Goal: Task Accomplishment & Management: Use online tool/utility

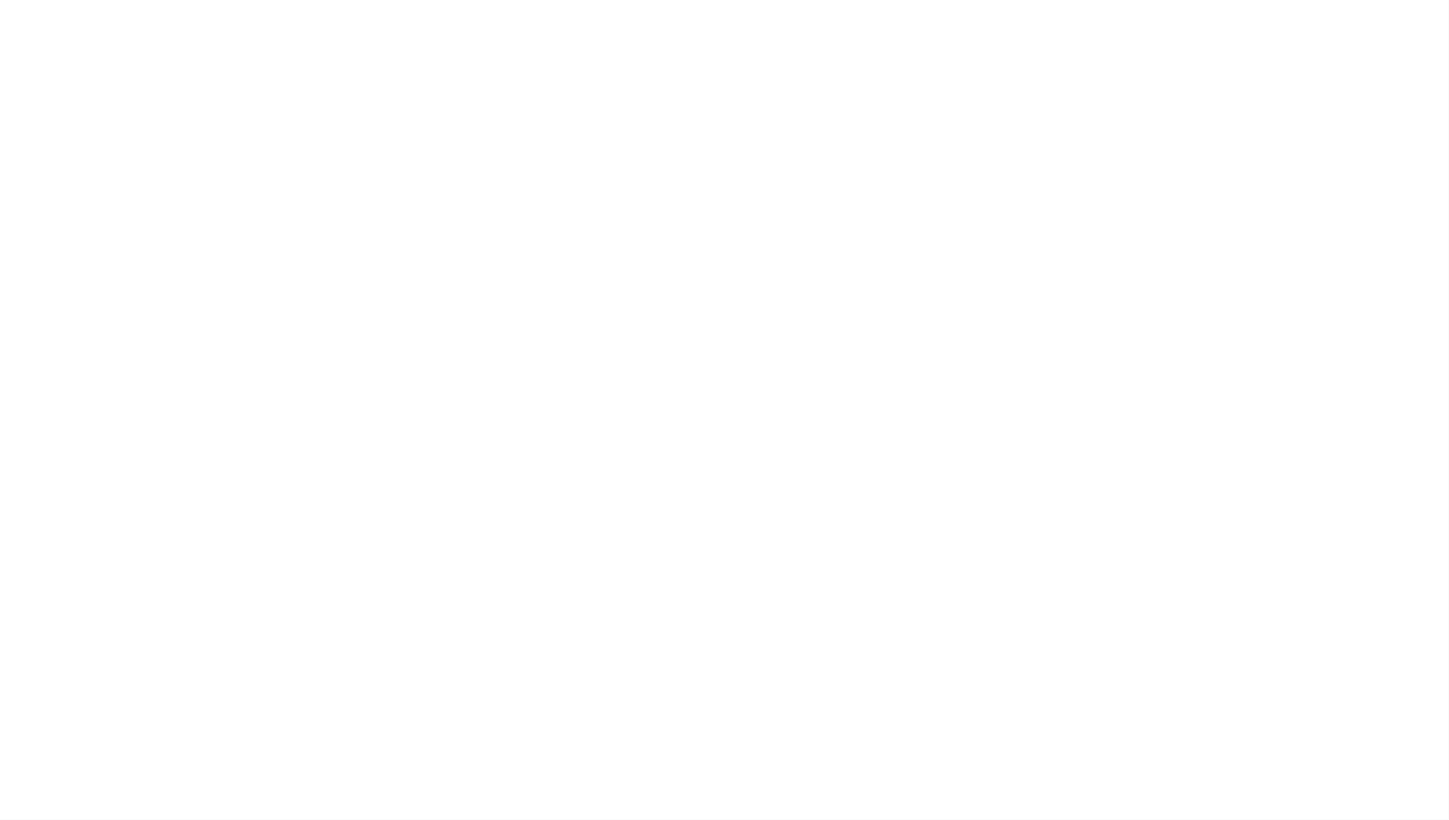
click at [958, 282] on div at bounding box center [724, 410] width 1449 height 820
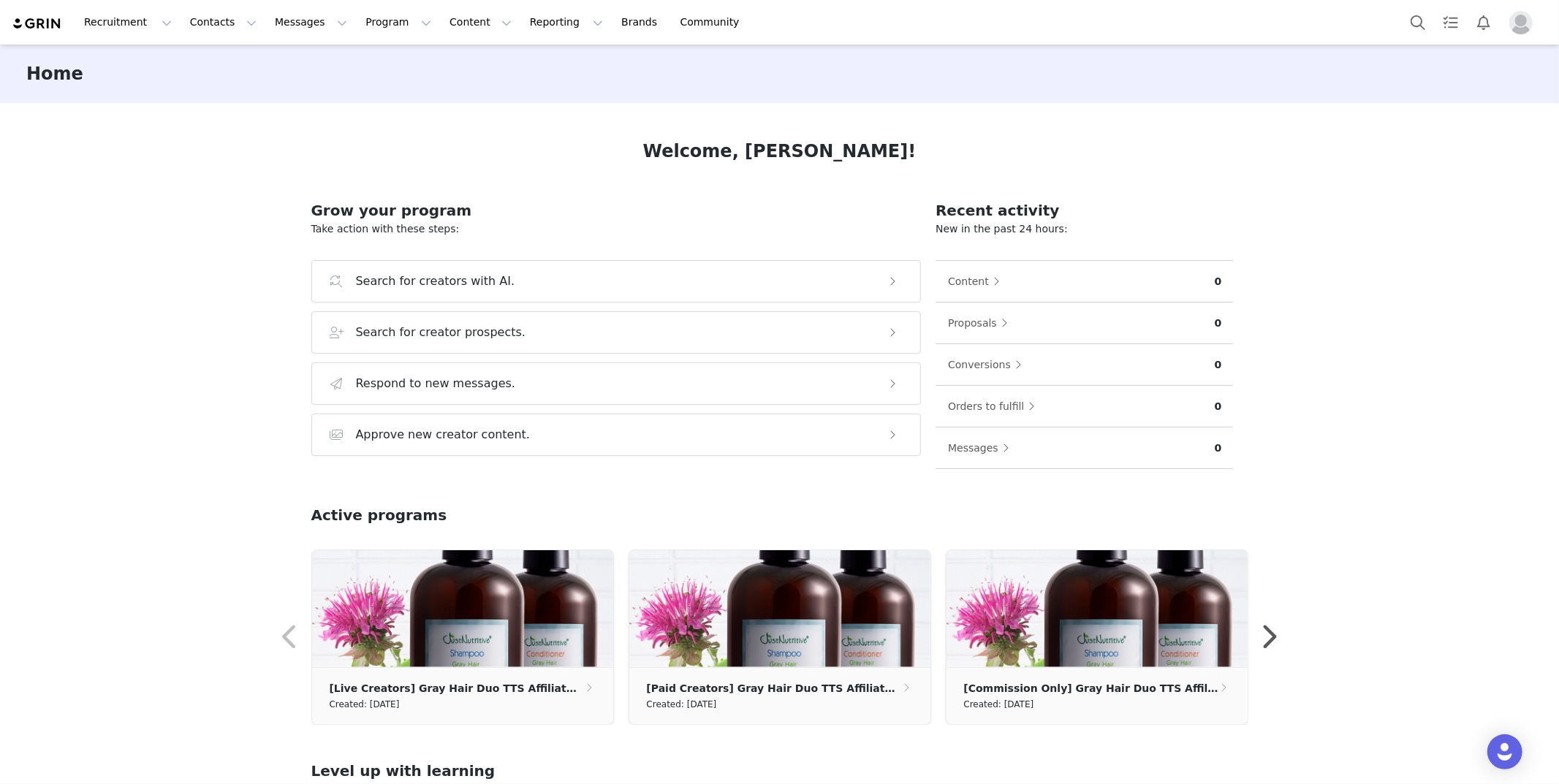
click at [1530, 25] on img "Profile" at bounding box center [1521, 22] width 23 height 23
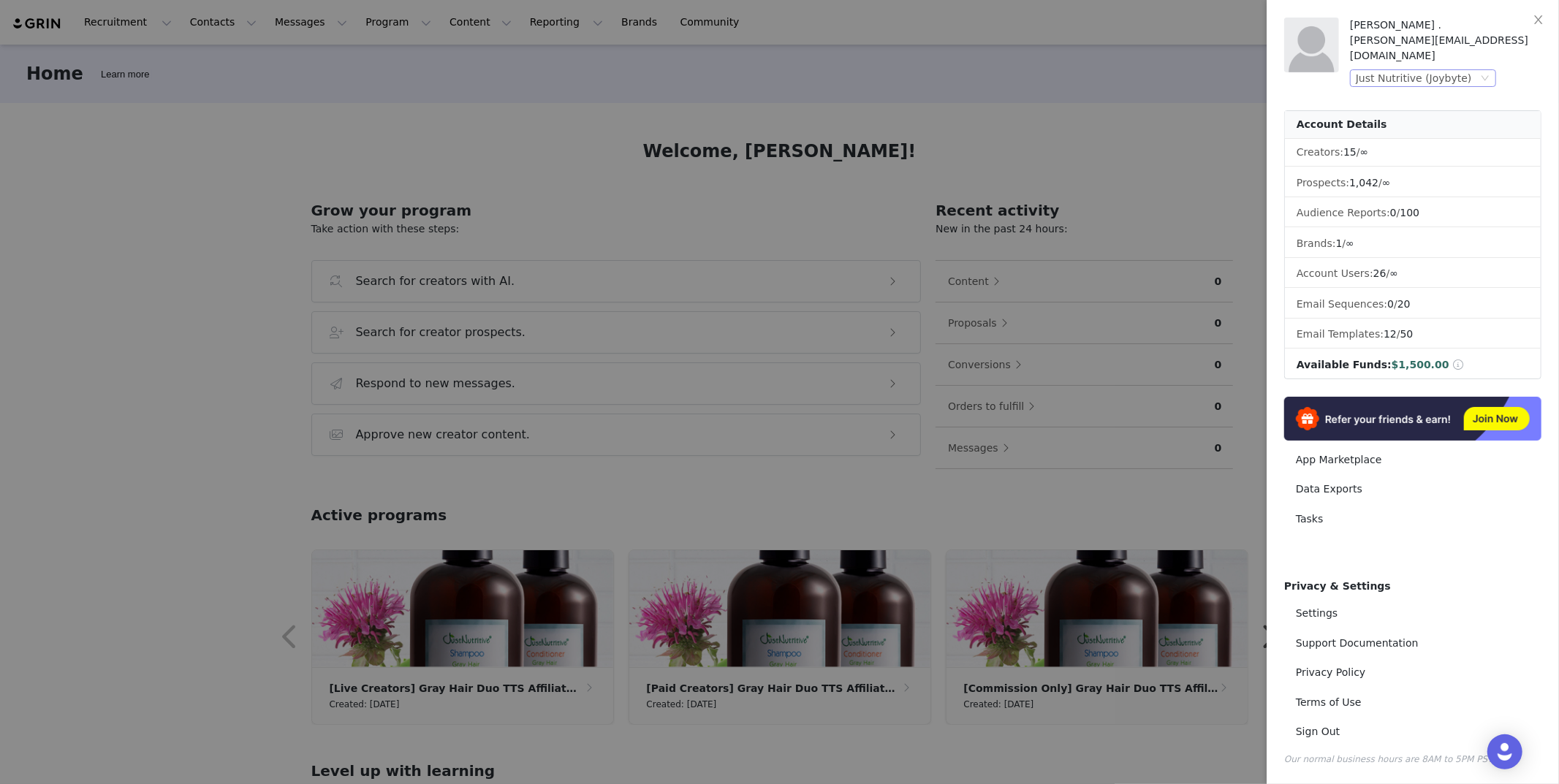
click at [1462, 70] on div "Just Nutritive (Joybyte)" at bounding box center [1413, 78] width 116 height 16
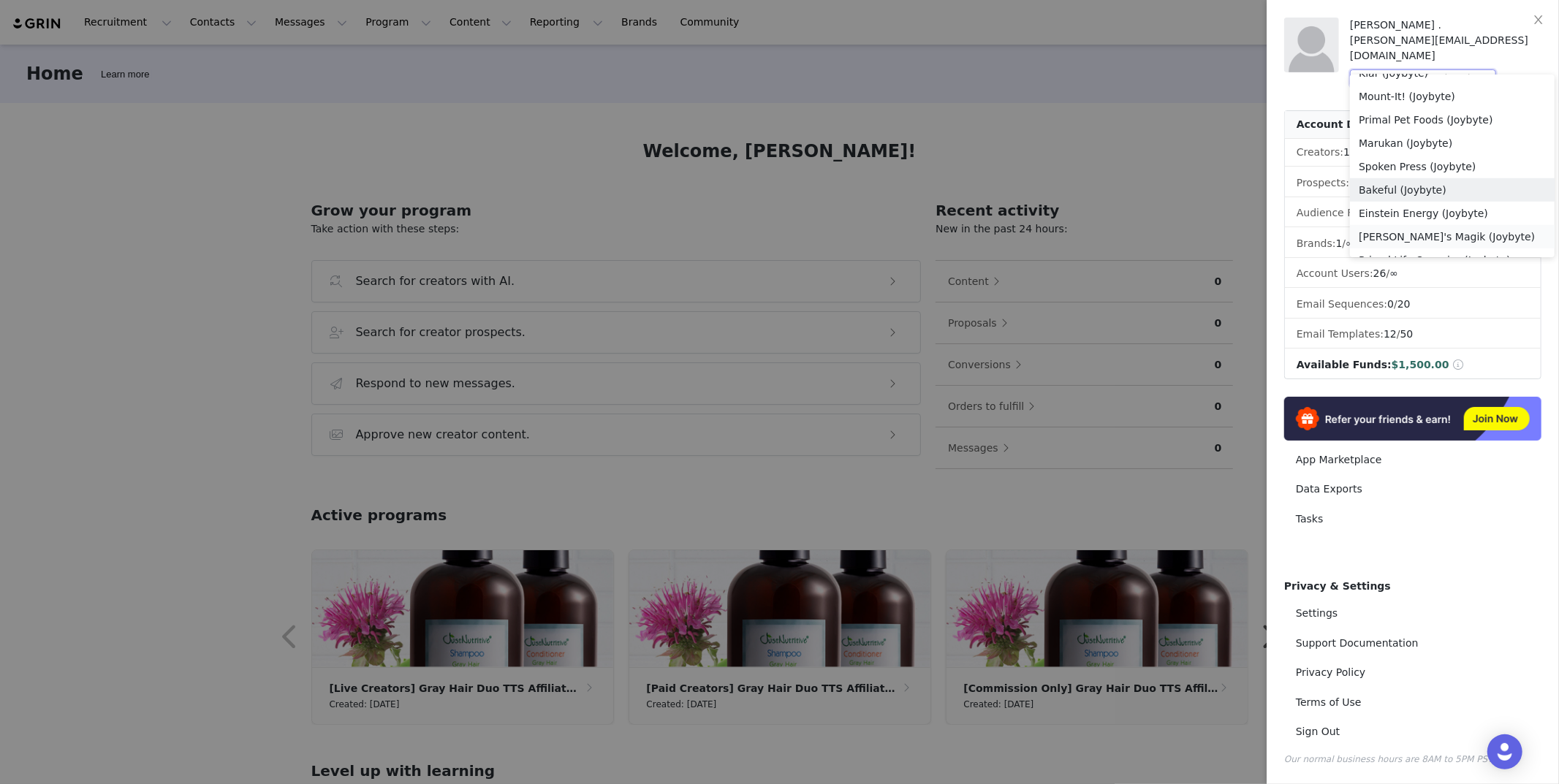
scroll to position [978, 0]
click at [1399, 226] on li "Kate's Magik (Joybyte)" at bounding box center [1452, 234] width 204 height 23
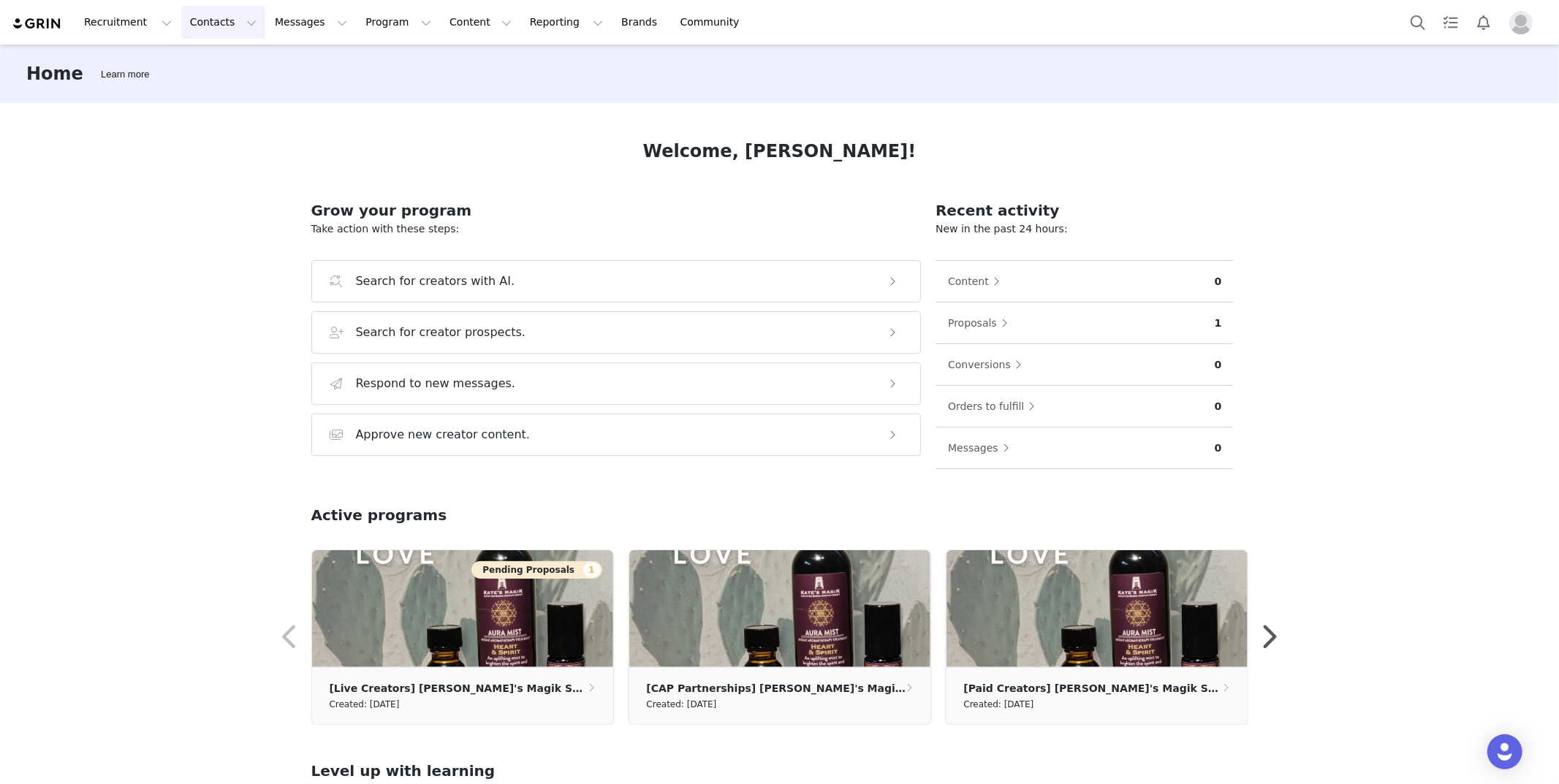
click at [207, 22] on button "Contacts Contacts" at bounding box center [223, 22] width 84 height 33
click at [235, 100] on link "Prospects" at bounding box center [229, 91] width 115 height 27
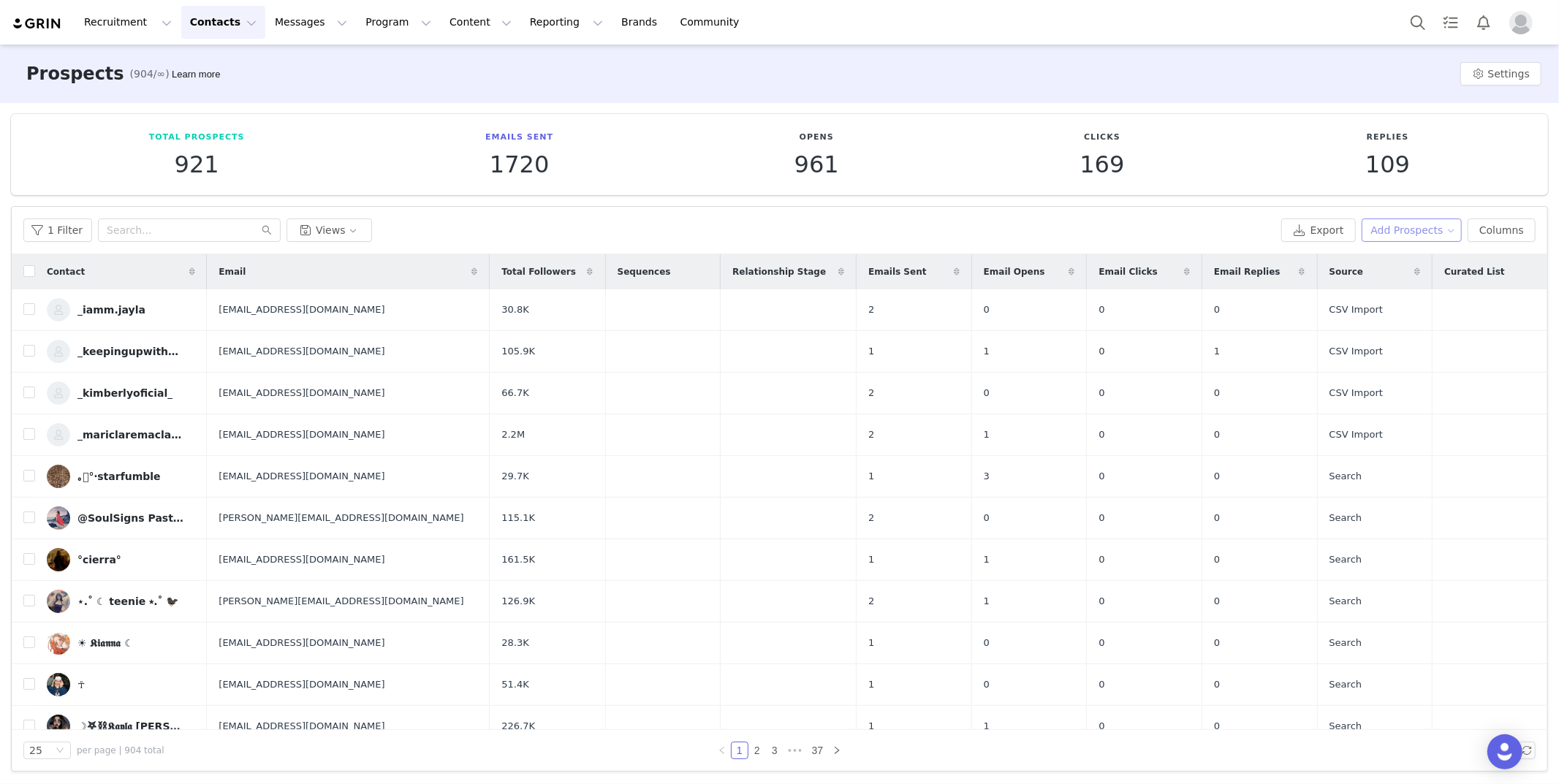
click at [1405, 222] on button "Add Prospects" at bounding box center [1412, 230] width 101 height 23
click at [1362, 261] on span "Add a Prospect" at bounding box center [1400, 259] width 77 height 16
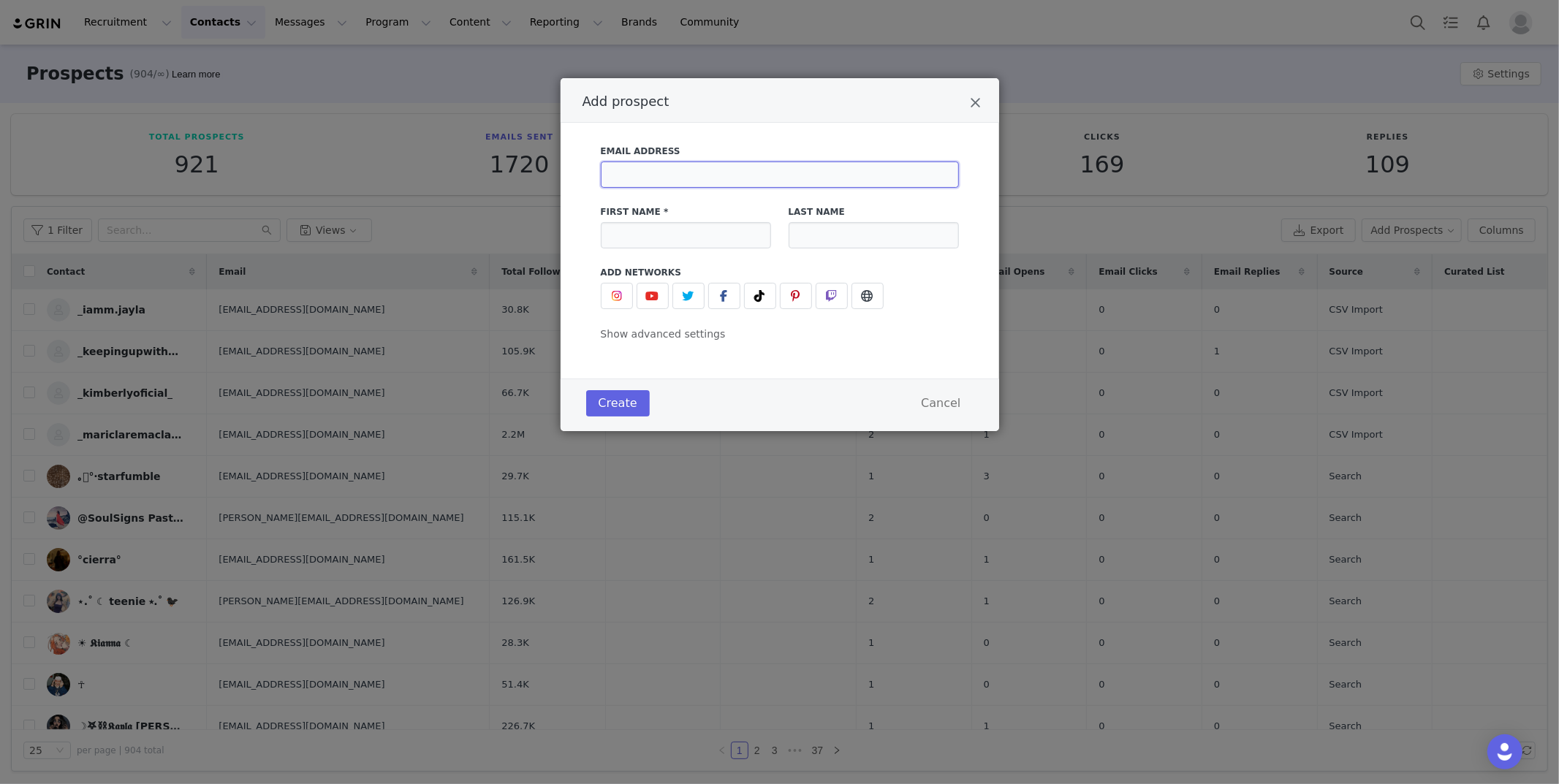
click at [659, 175] on input "Add prospect" at bounding box center [780, 175] width 358 height 26
paste input "Norahowellbusiness@gmail.com"
type input "Norahowellbusiness@gmail.com"
click at [650, 236] on input "Add prospect" at bounding box center [686, 236] width 171 height 26
paste input "OYA.LAVEAU"
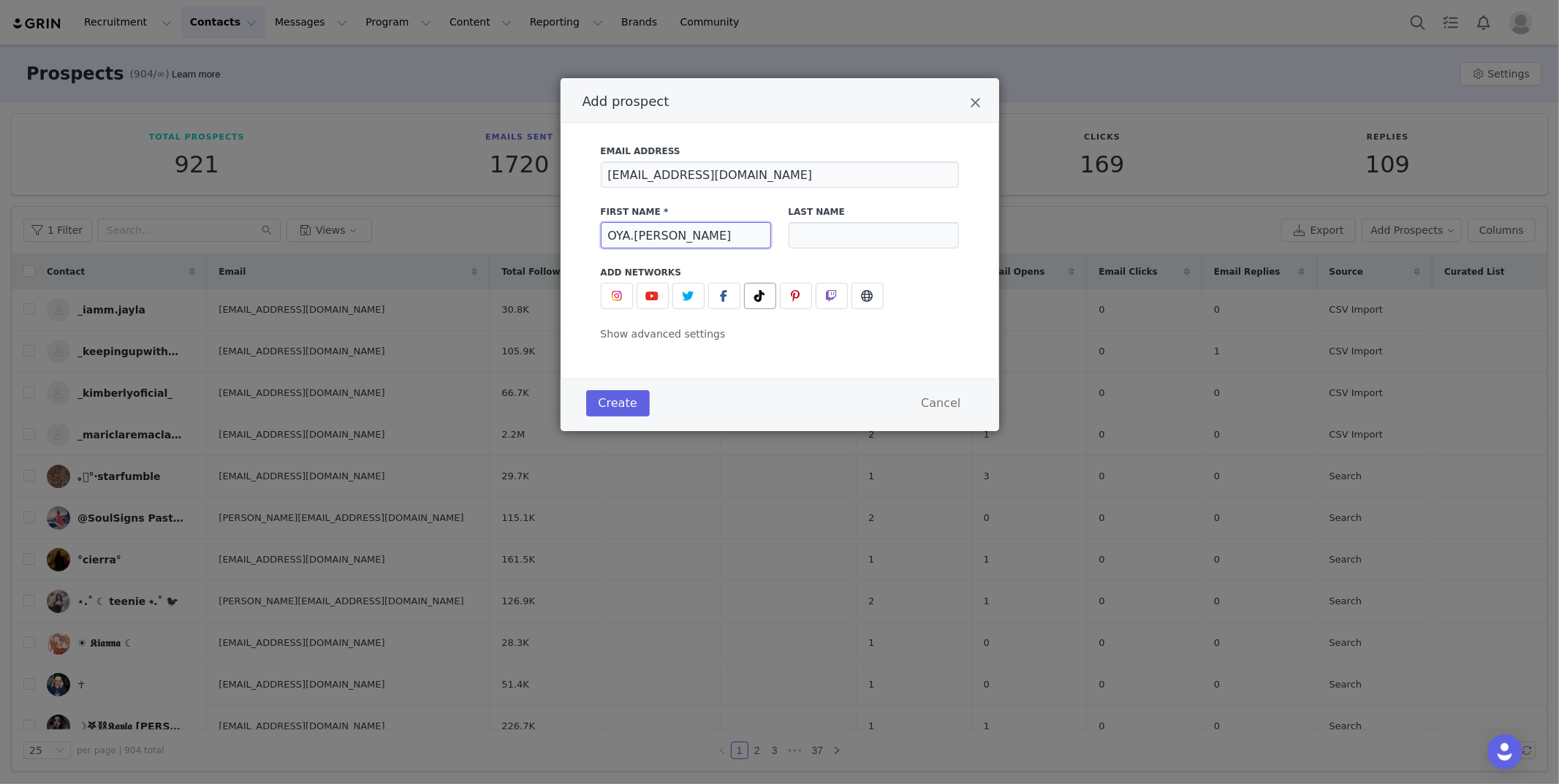
type input "OYA.LAVEAU"
click at [766, 303] on span "Add prospect" at bounding box center [760, 296] width 17 height 17
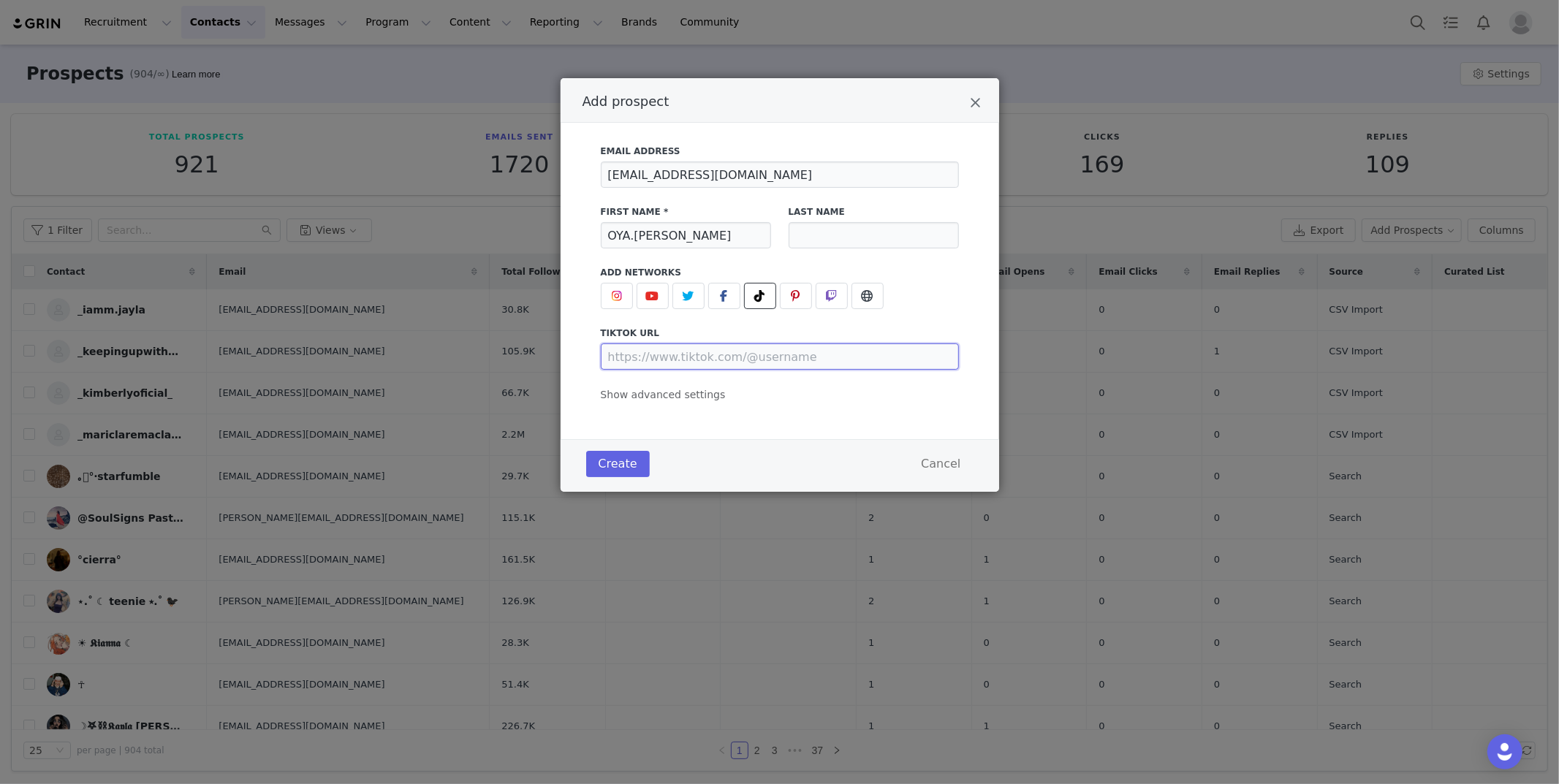
click at [760, 348] on input "Add prospect" at bounding box center [780, 357] width 358 height 26
paste input "https://www.tiktok.com/@.oya.laveau"
type input "https://www.tiktok.com/@.oya.laveau"
click at [682, 391] on span "Show advanced settings" at bounding box center [663, 394] width 125 height 12
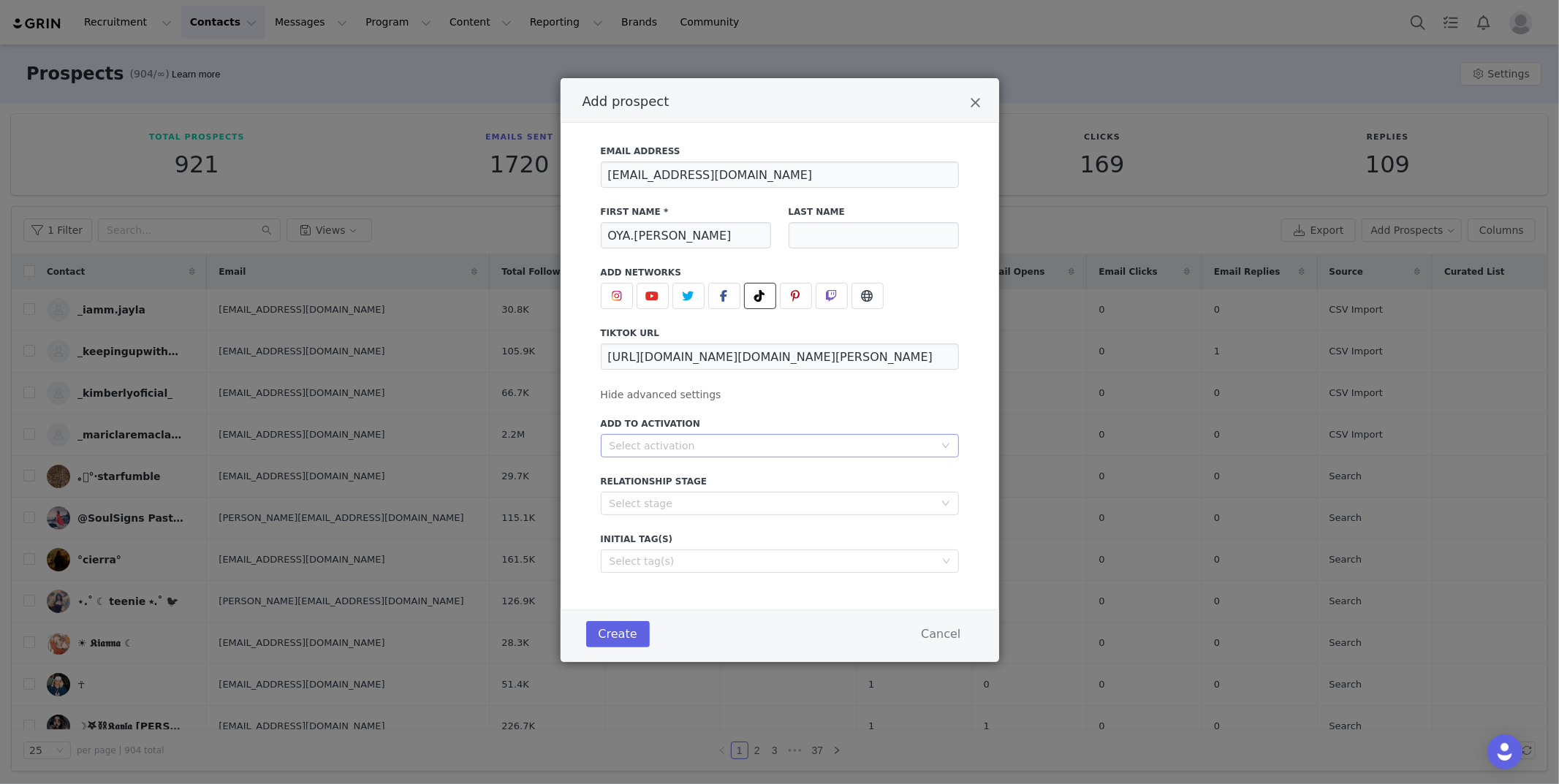
click at [682, 448] on div "Select activation" at bounding box center [772, 446] width 325 height 15
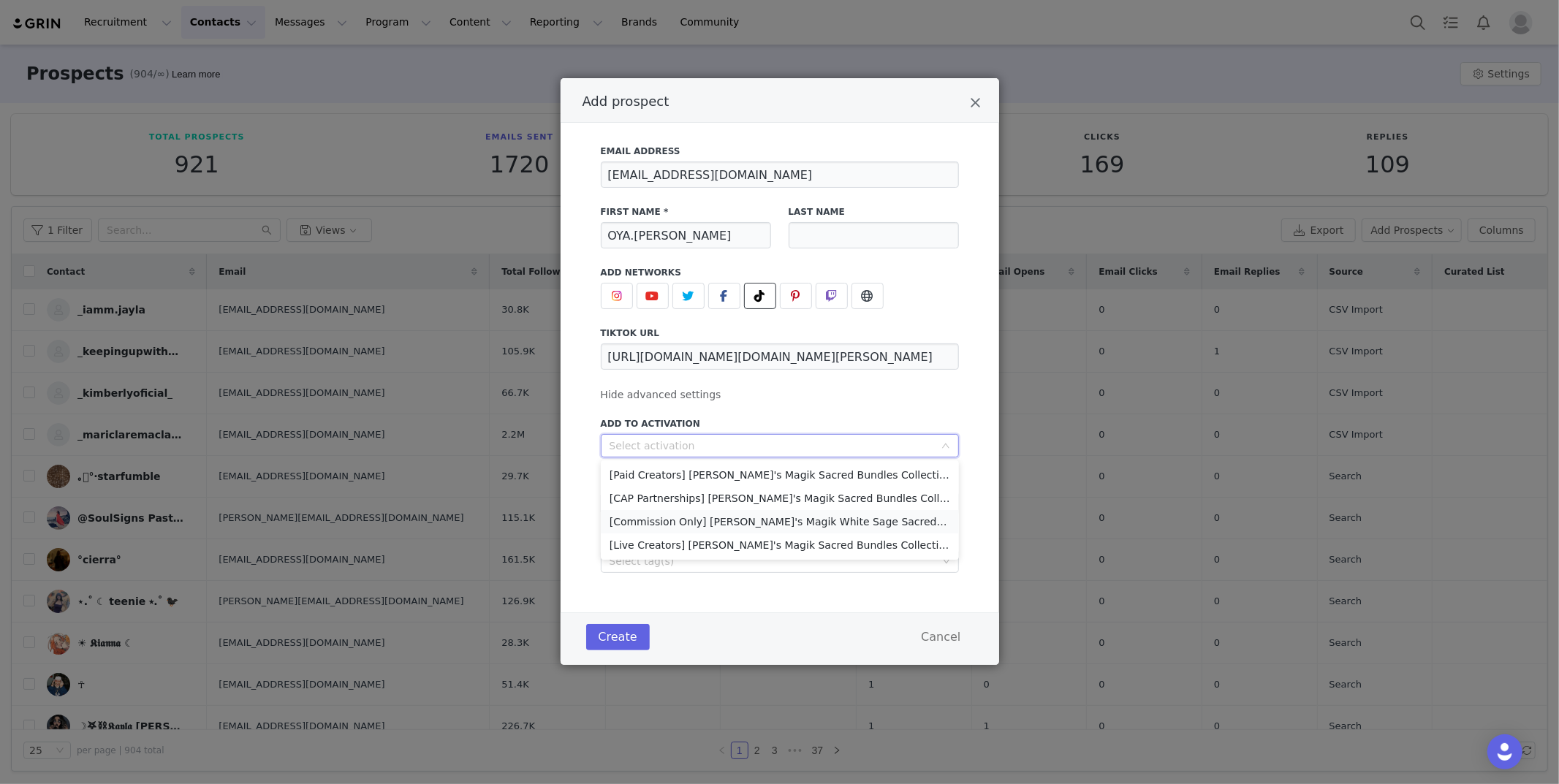
click at [668, 527] on li "[Commission Only] Kate's Magik White Sage Sacred Mist TTS Affiliate Campaign" at bounding box center [780, 521] width 358 height 23
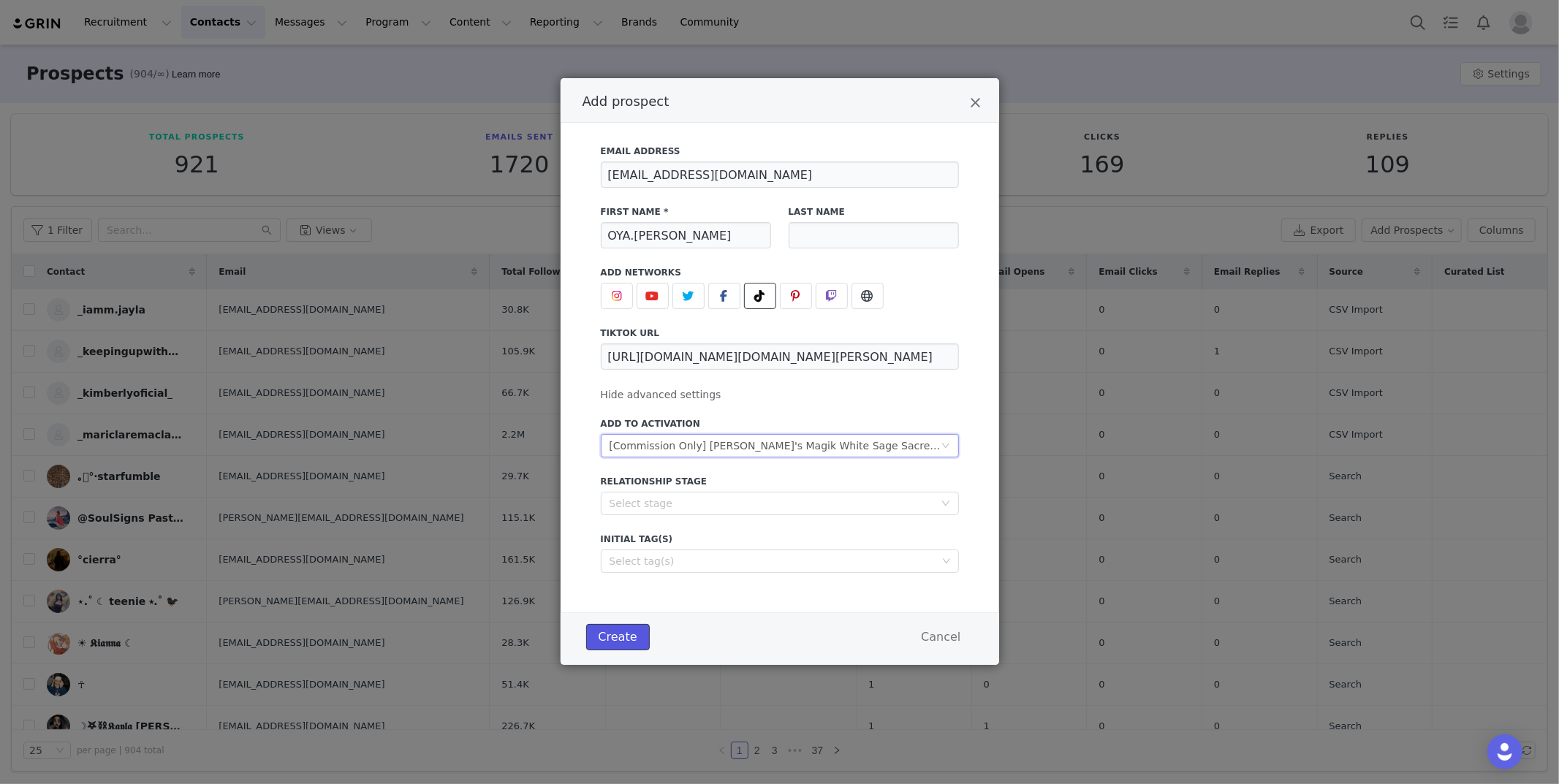
click at [600, 646] on button "Create" at bounding box center [617, 637] width 63 height 26
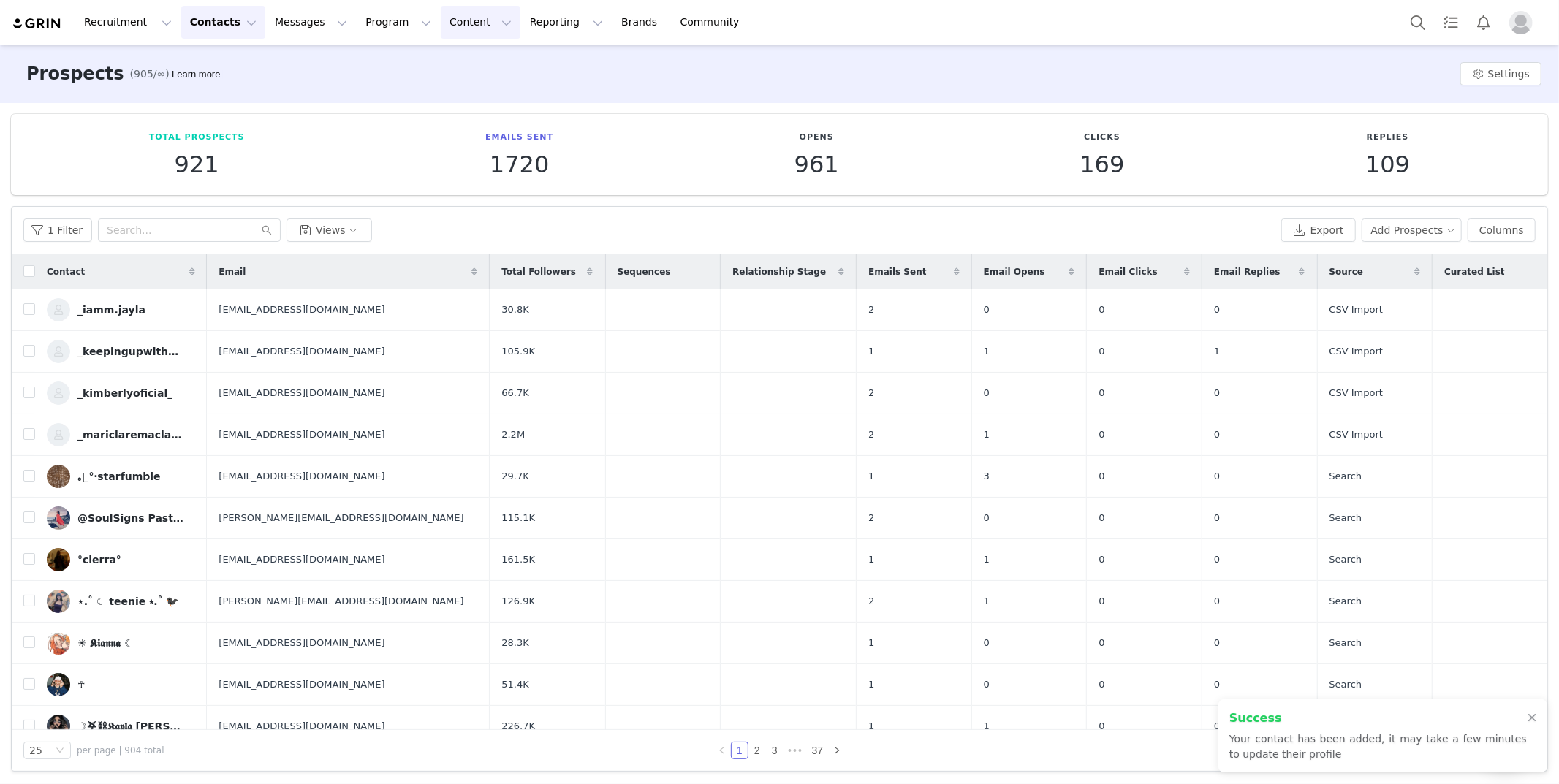
click at [441, 30] on button "Content Content" at bounding box center [480, 22] width 80 height 33
click at [357, 20] on button "Program Program" at bounding box center [398, 22] width 83 height 33
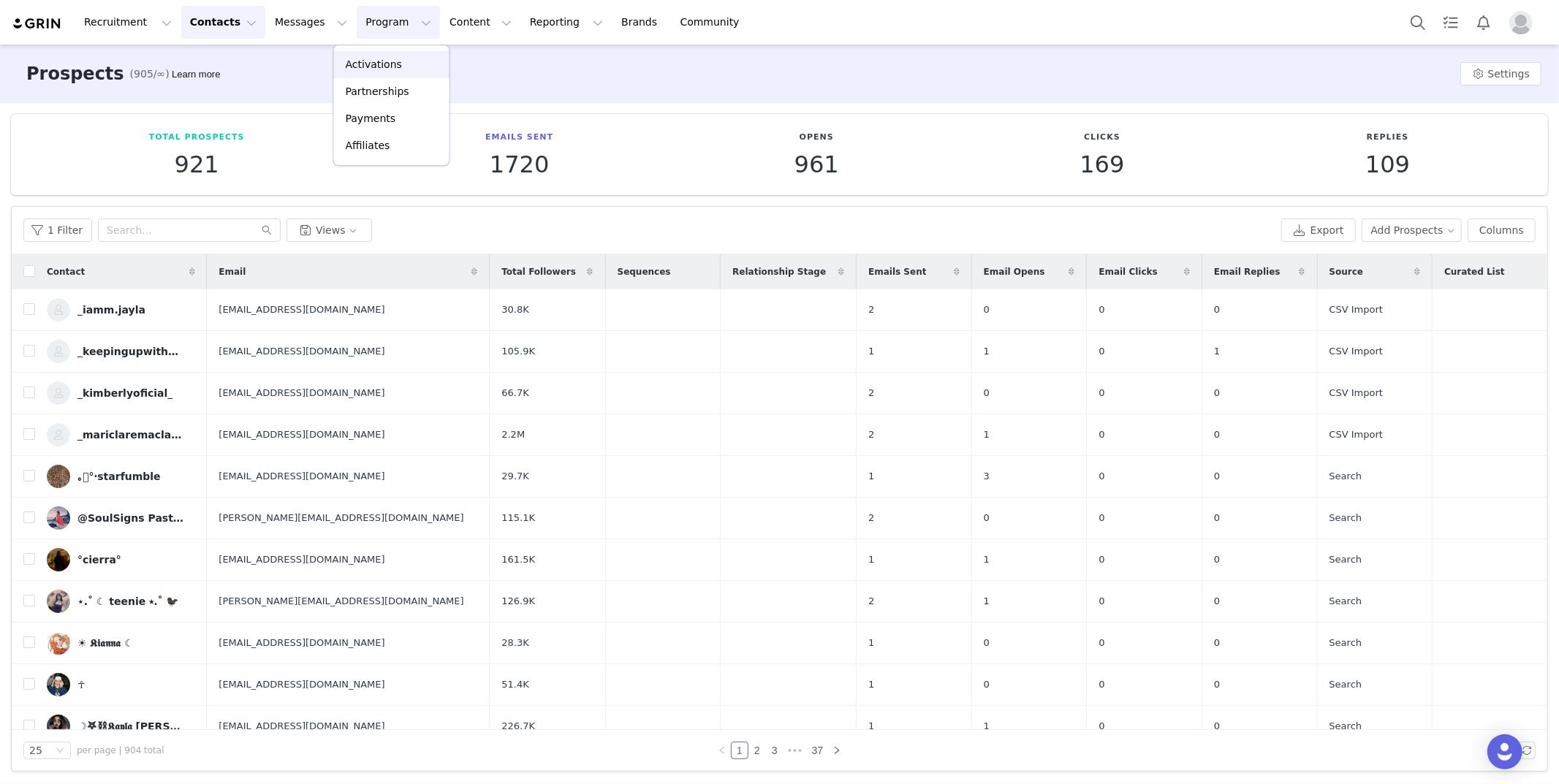
click at [363, 63] on p "Activations" at bounding box center [374, 64] width 56 height 16
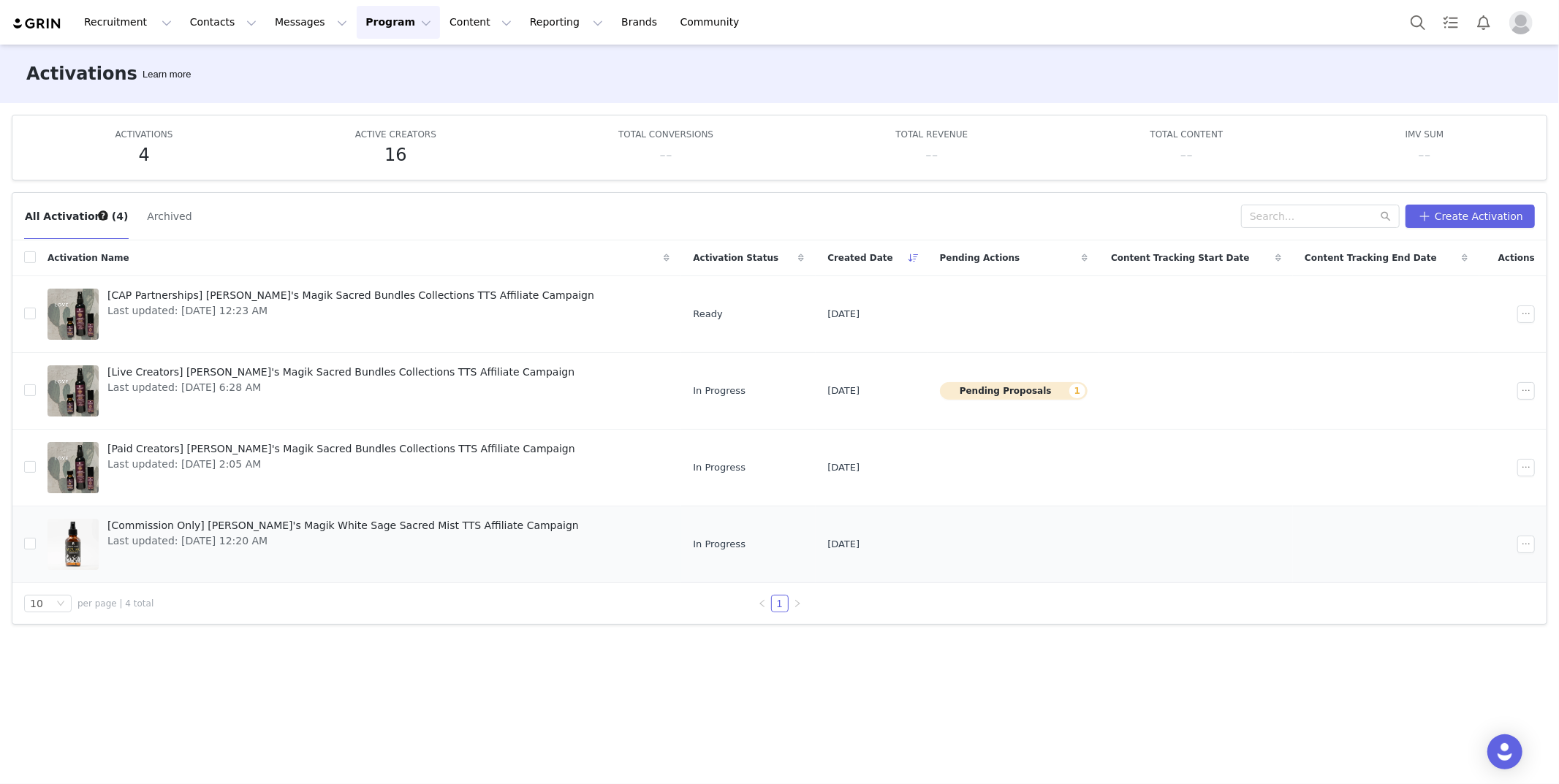
click at [442, 539] on span "Last updated: Sep 19, 2025 12:20 AM" at bounding box center [343, 541] width 471 height 16
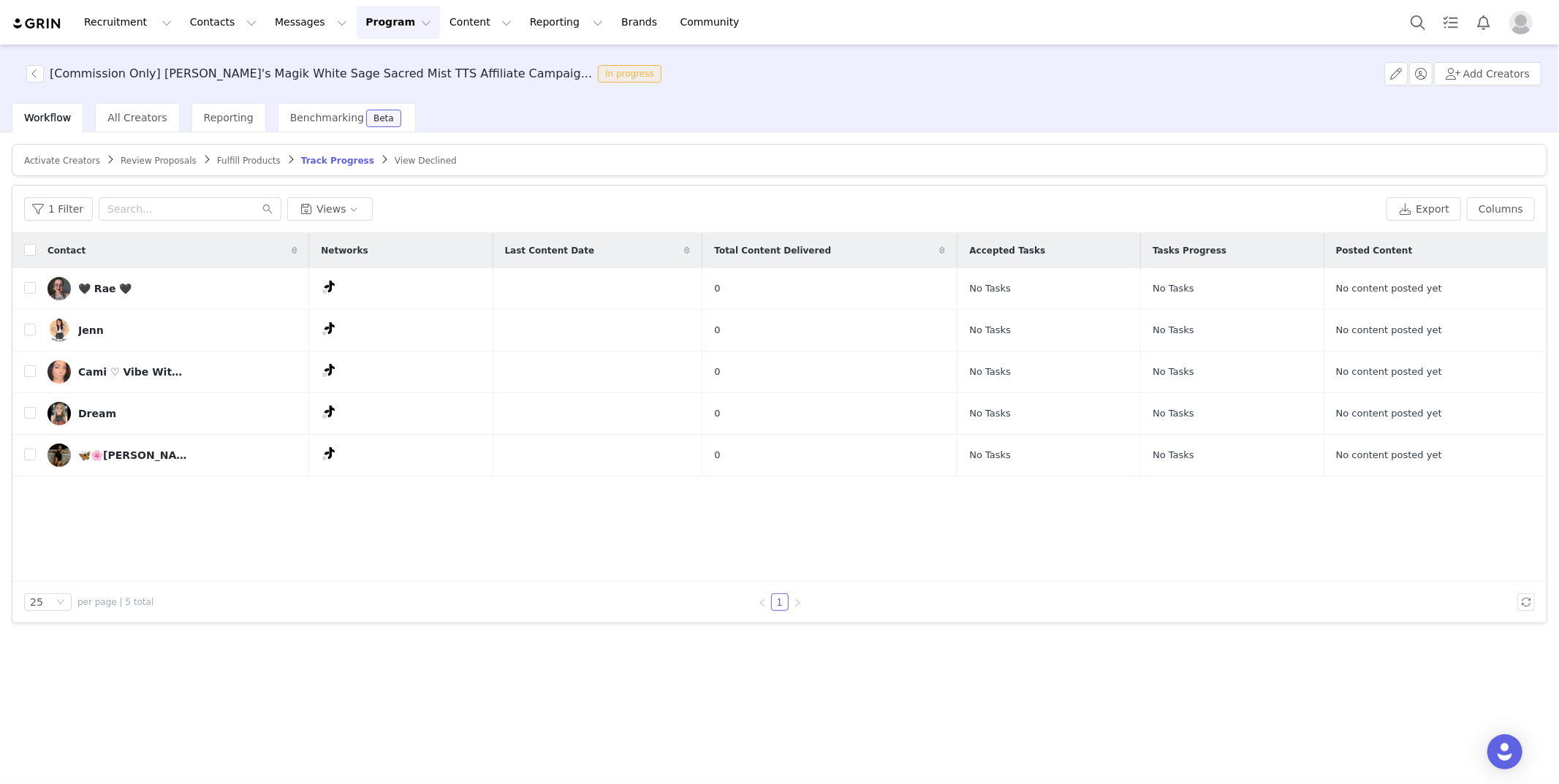
click at [39, 161] on span "Activate Creators" at bounding box center [62, 161] width 76 height 10
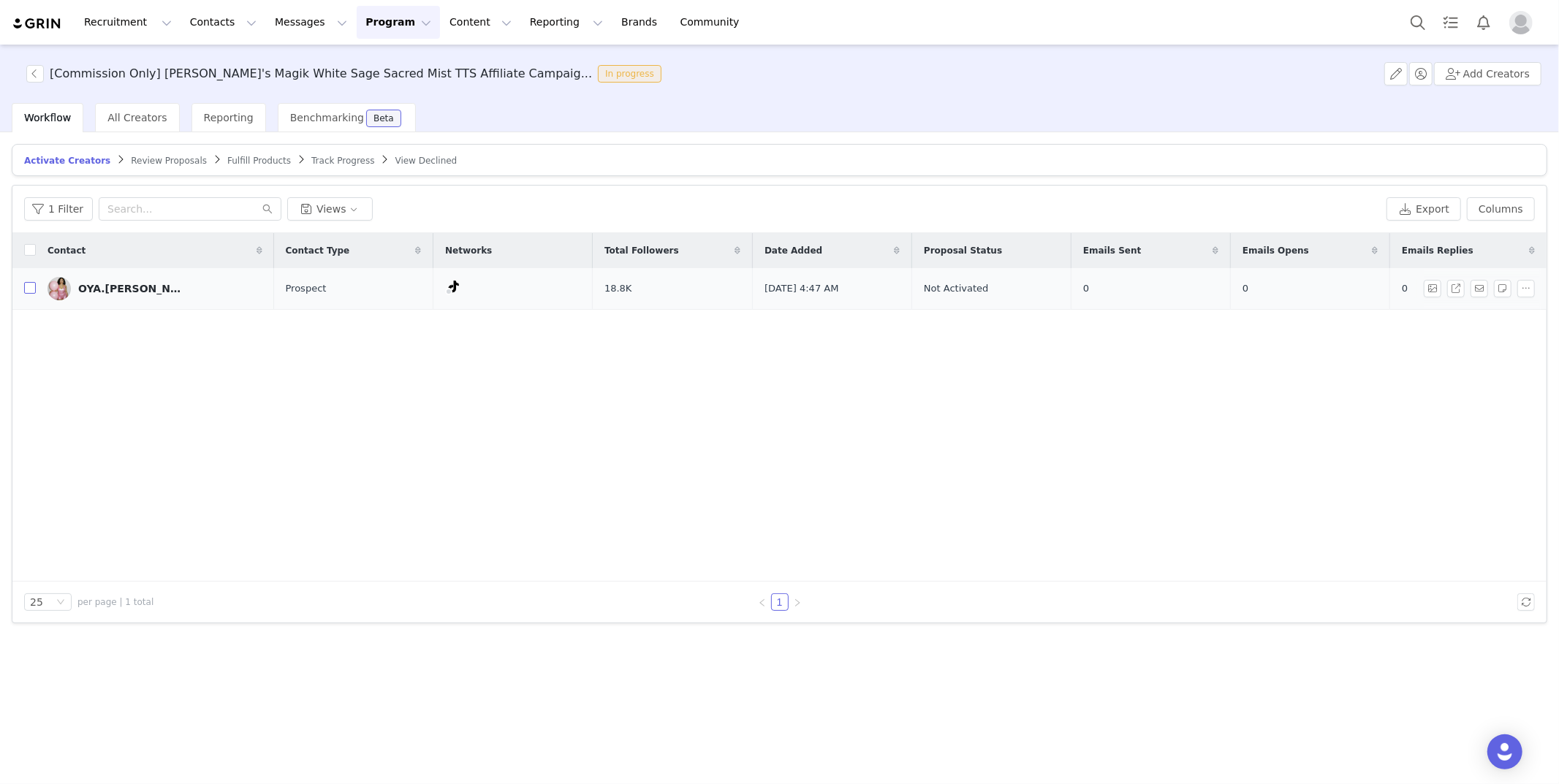
click at [26, 287] on input "checkbox" at bounding box center [30, 287] width 12 height 12
checkbox input "true"
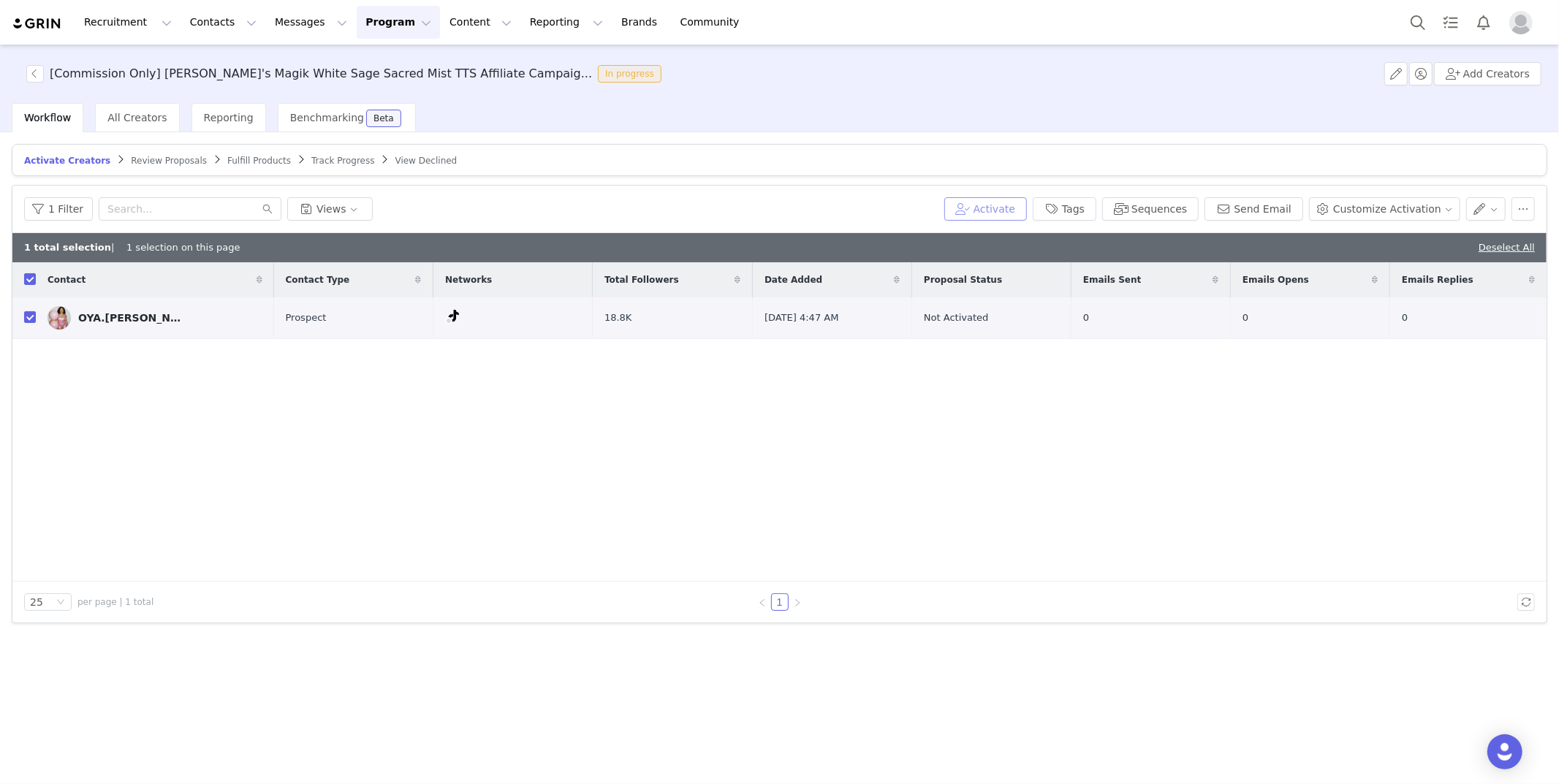
click at [990, 208] on button "Activate" at bounding box center [985, 208] width 82 height 23
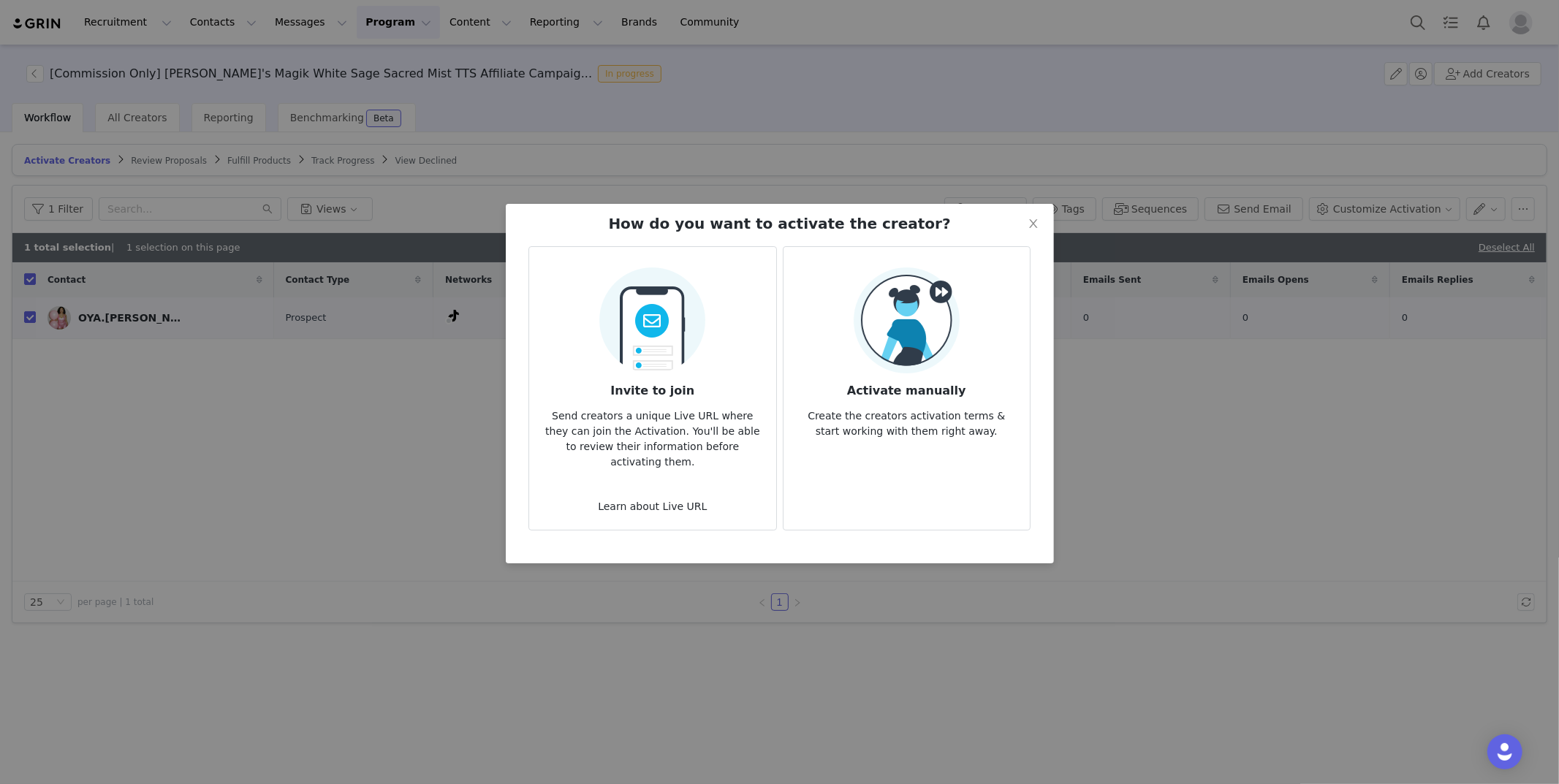
click at [963, 426] on p "Create the creators activation terms & start working with them right away." at bounding box center [906, 419] width 223 height 40
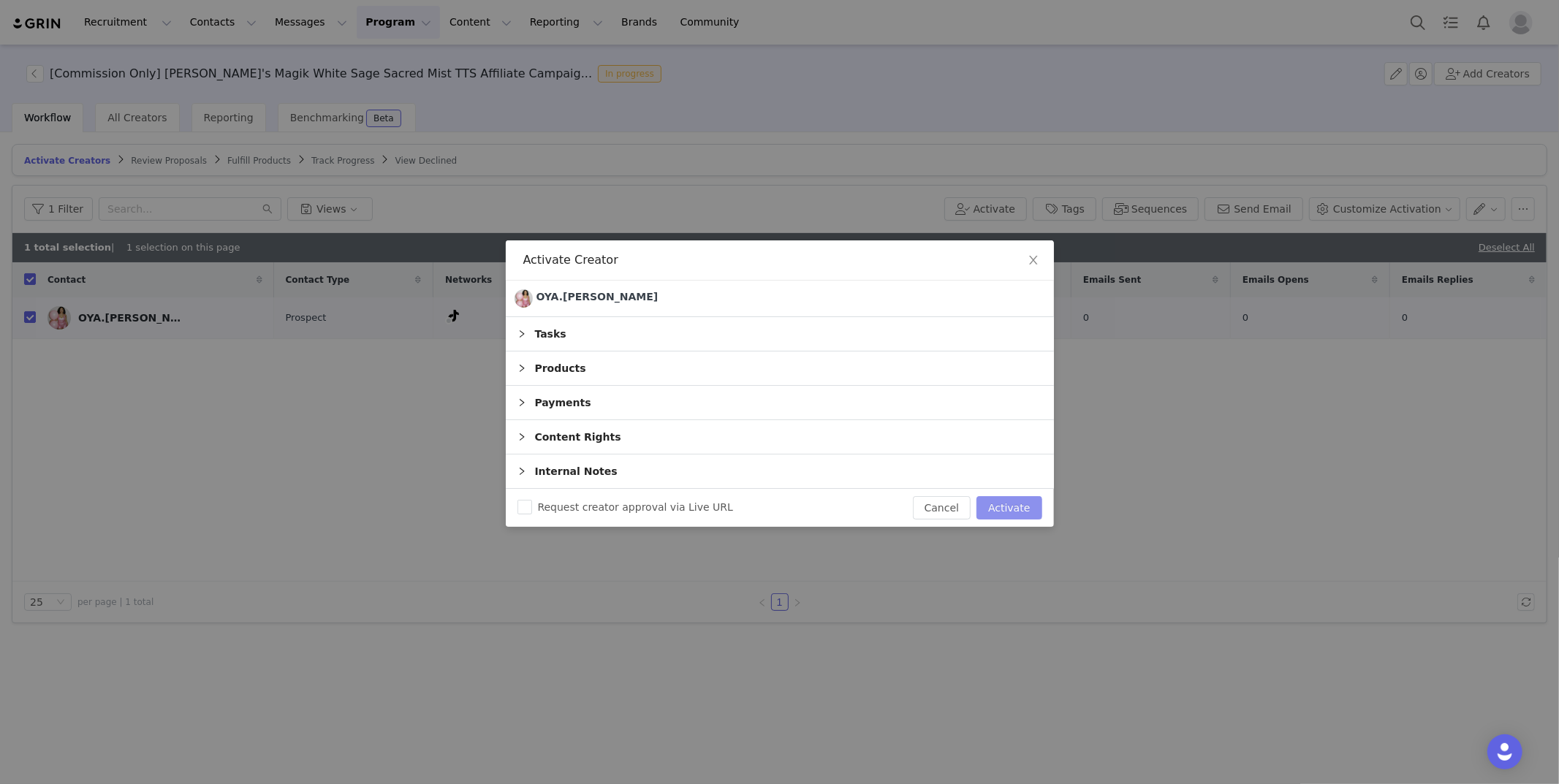
click at [1007, 512] on button "Activate" at bounding box center [1009, 507] width 65 height 23
checkbox input "false"
